Goal: Task Accomplishment & Management: Manage account settings

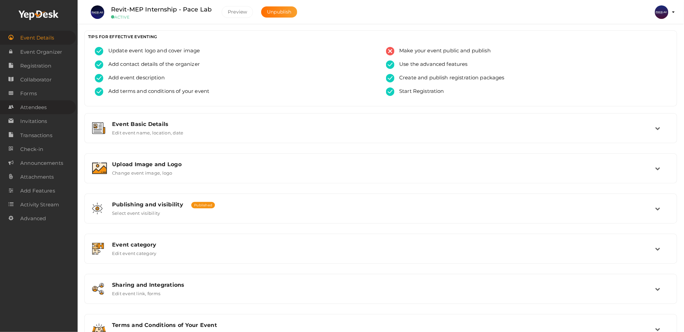
click at [45, 109] on span "Attendees" at bounding box center [33, 107] width 26 height 13
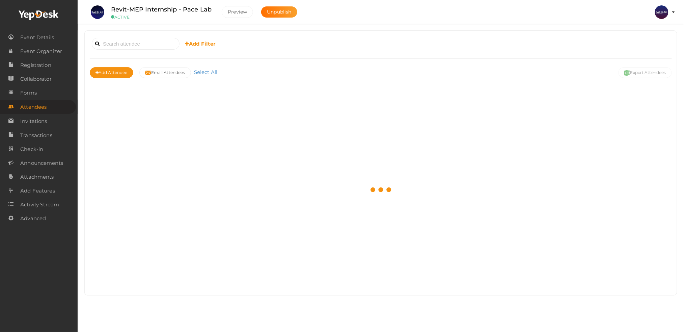
click at [666, 16] on img at bounding box center [661, 11] width 13 height 13
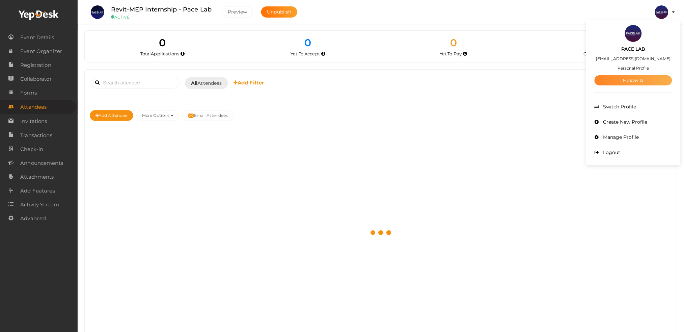
click at [635, 81] on link "My Events" at bounding box center [634, 80] width 78 height 10
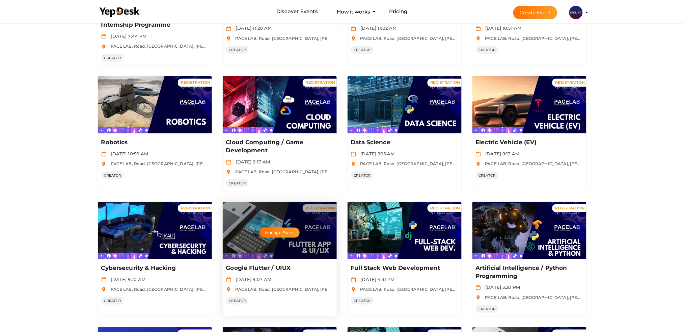
scroll to position [135, 0]
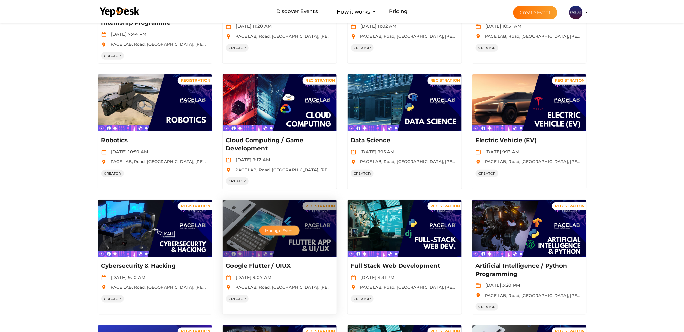
click at [296, 228] on button "Manage Event" at bounding box center [279, 230] width 40 height 10
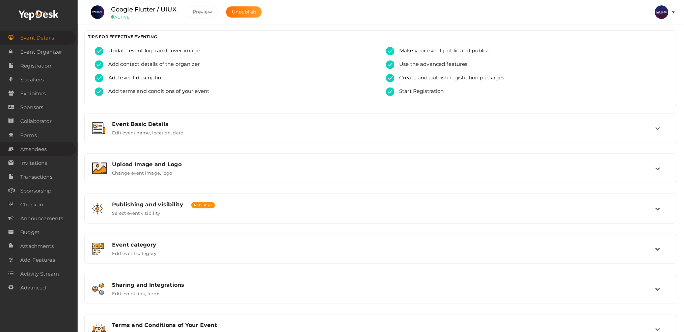
click at [52, 143] on link "Attendees" at bounding box center [38, 149] width 76 height 14
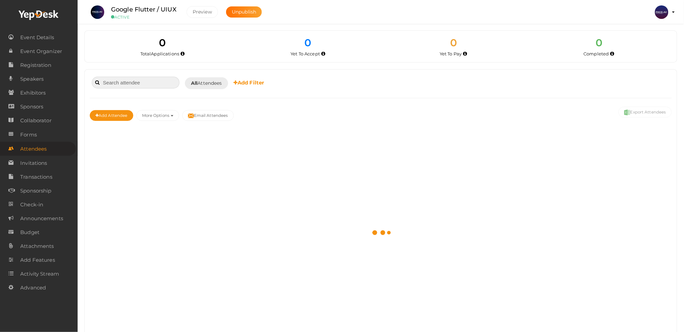
click at [149, 84] on input at bounding box center [136, 83] width 88 height 12
paste input "juhaina"
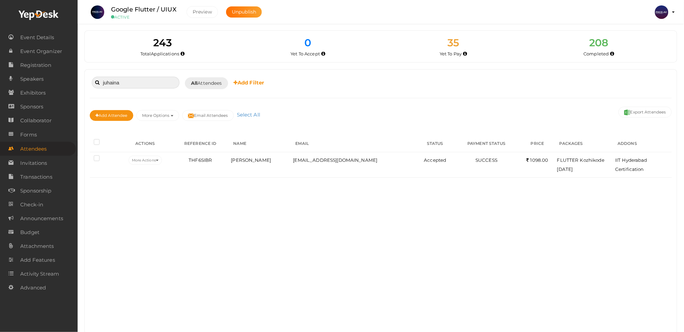
type input "juhaina"
